Goal: Navigation & Orientation: Find specific page/section

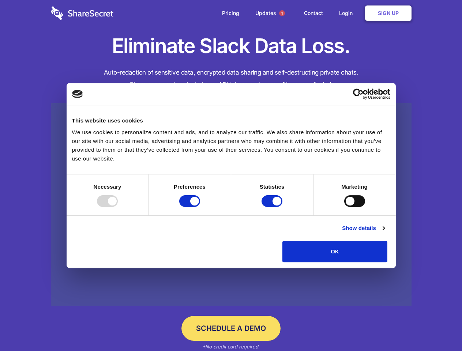
click at [118, 207] on div at bounding box center [107, 201] width 21 height 12
click at [200, 207] on input "Preferences" at bounding box center [189, 201] width 21 height 12
checkbox input "false"
click at [273, 207] on input "Statistics" at bounding box center [272, 201] width 21 height 12
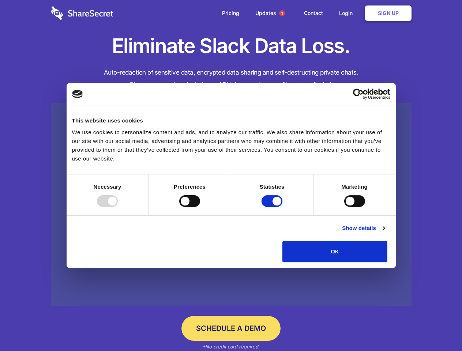
checkbox input "false"
click at [344, 207] on input "Marketing" at bounding box center [354, 201] width 21 height 12
checkbox input "true"
click at [385, 233] on link "Show details" at bounding box center [363, 228] width 42 height 9
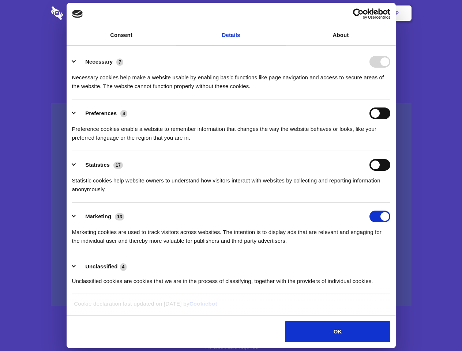
click at [391, 100] on li "Necessary 7 Necessary cookies help make a website usable by enabling basic func…" at bounding box center [231, 74] width 318 height 52
click at [282, 13] on span "1" at bounding box center [282, 13] width 6 height 6
